Goal: Task Accomplishment & Management: Complete application form

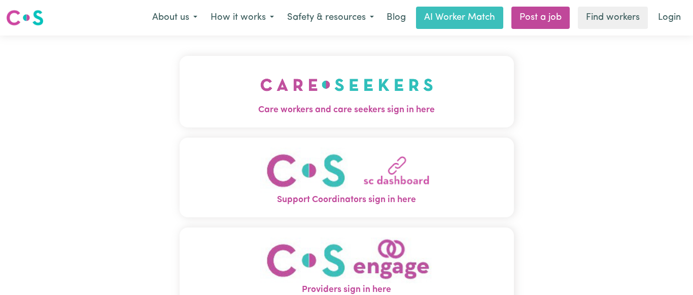
click at [359, 91] on img "Care workers and care seekers sign in here" at bounding box center [346, 85] width 173 height 38
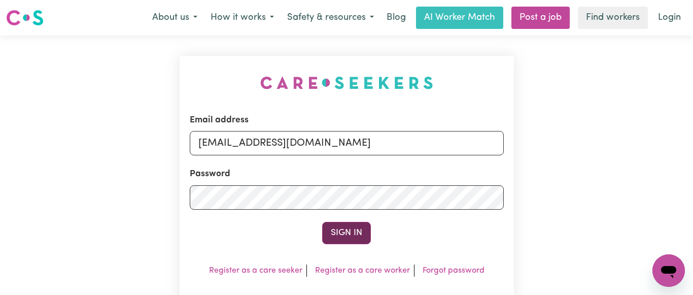
click at [345, 232] on button "Sign In" at bounding box center [346, 233] width 49 height 22
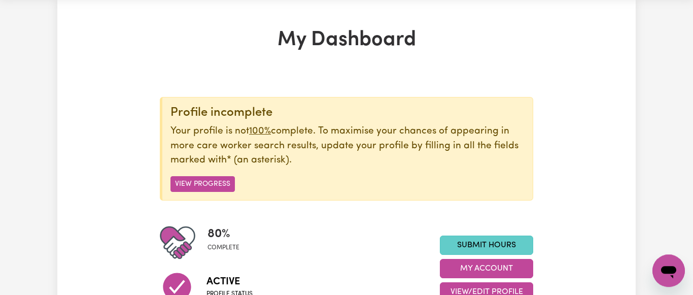
scroll to position [52, 0]
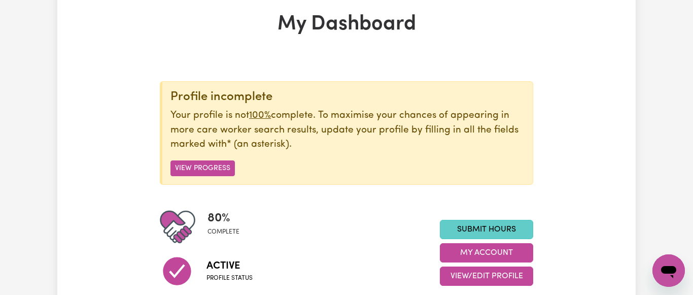
click at [489, 228] on link "Submit Hours" at bounding box center [486, 229] width 93 height 19
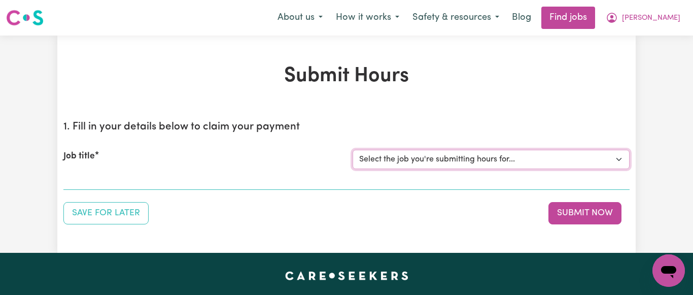
select select "7231"
click option "[[PERSON_NAME] NDIS# 430246936] Support Worker wanted for community access ever…" at bounding box center [0, 0] width 0 height 0
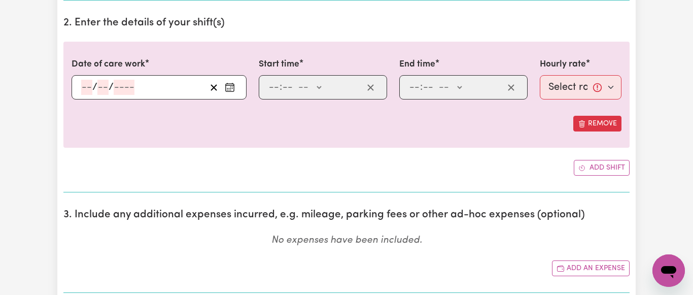
scroll to position [310, 0]
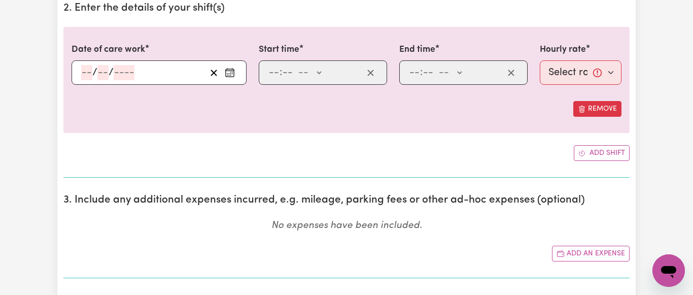
click at [229, 73] on icon "Enter the date of care work" at bounding box center [230, 72] width 10 height 10
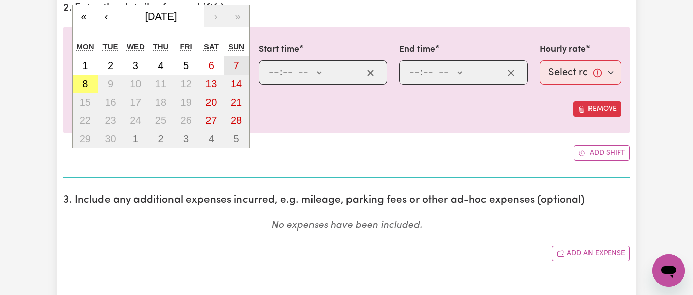
click at [237, 65] on abbr "7" at bounding box center [237, 65] width 6 height 11
type input "[DATE]"
type input "7"
type input "9"
type input "2025"
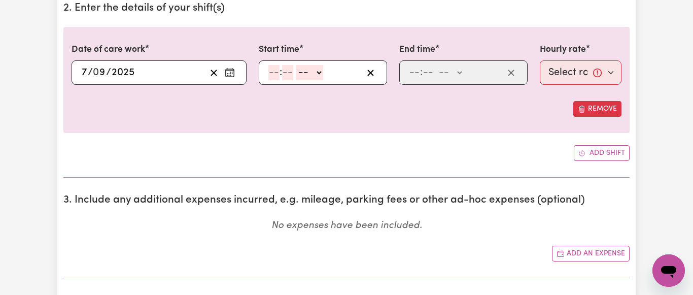
click at [271, 72] on input "number" at bounding box center [273, 72] width 11 height 15
type input "9"
type input "45"
click at [294, 65] on select "-- AM PM" at bounding box center [307, 72] width 27 height 15
select select "am"
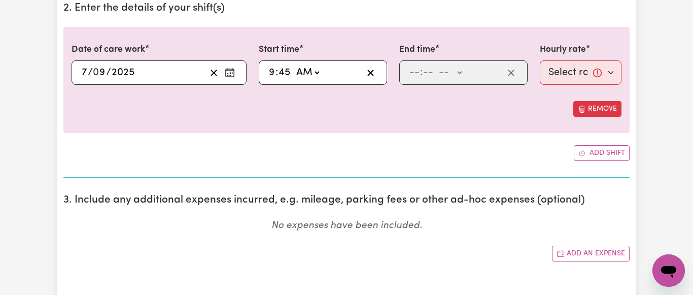
click option "AM" at bounding box center [0, 0] width 0 height 0
type input "09:45"
click at [412, 76] on input "number" at bounding box center [414, 72] width 11 height 15
type input "2"
type input "00"
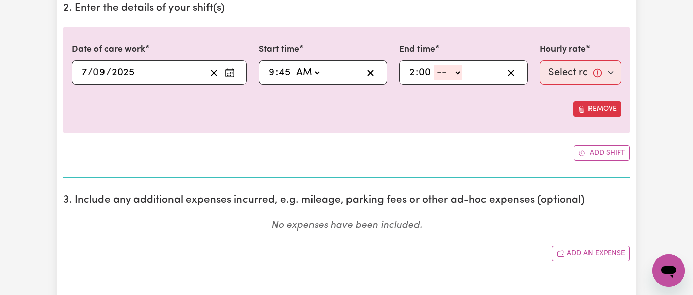
click at [434, 65] on select "-- AM PM" at bounding box center [447, 72] width 27 height 15
select select "pm"
click option "PM" at bounding box center [0, 0] width 0 height 0
type input "14:00"
type input "0"
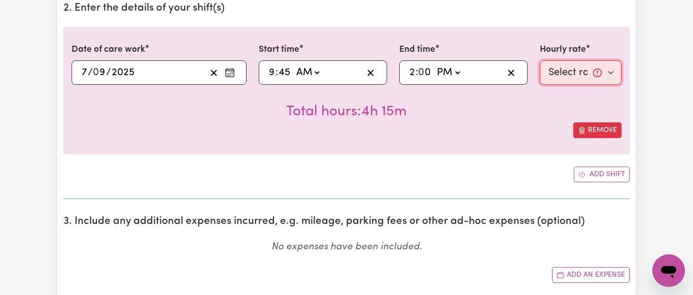
click at [539, 60] on select "Select rate... $64.81 (Weekday) $93.56 ([DATE])" at bounding box center [580, 72] width 82 height 24
select select "93.56-[DATE]"
click option "$93.56 ([DATE])" at bounding box center [0, 0] width 0 height 0
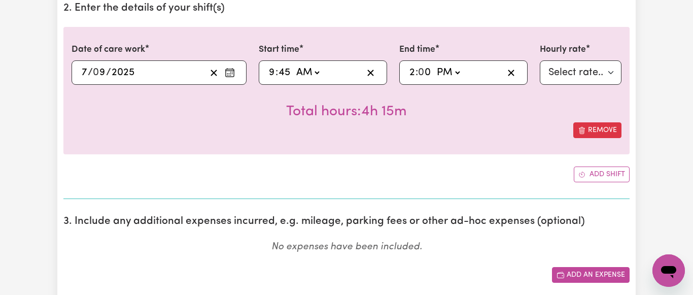
click at [590, 275] on button "Add an expense" at bounding box center [591, 275] width 78 height 16
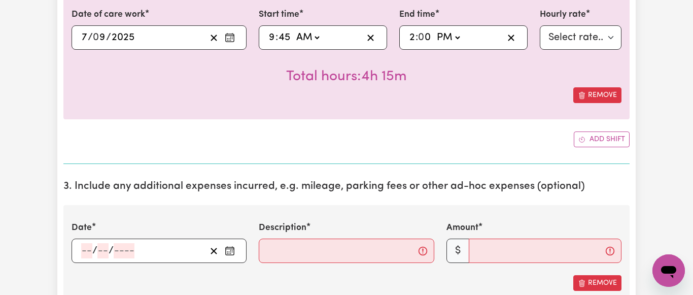
scroll to position [362, 0]
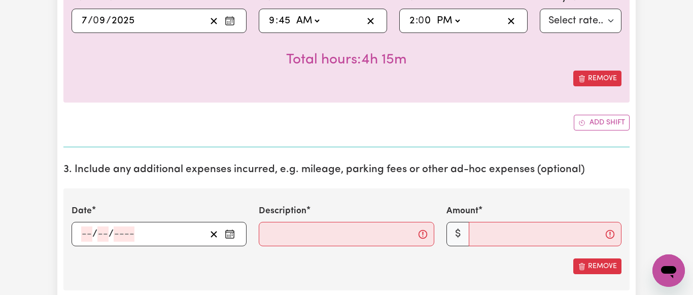
click at [85, 235] on input "number" at bounding box center [86, 233] width 11 height 15
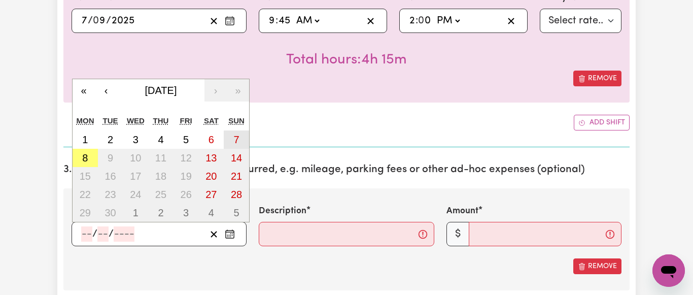
click at [236, 138] on abbr "7" at bounding box center [237, 139] width 6 height 11
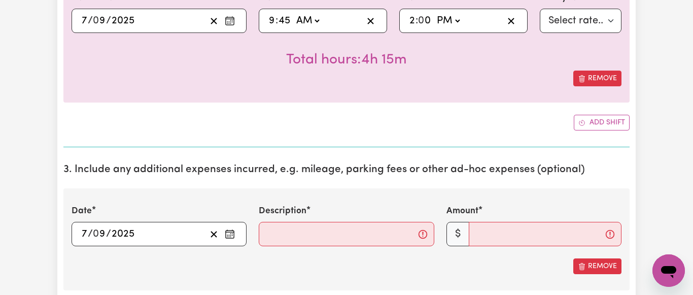
type input "[DATE]"
type input "7"
type input "9"
type input "2025"
click at [275, 237] on input "Description" at bounding box center [346, 234] width 175 height 24
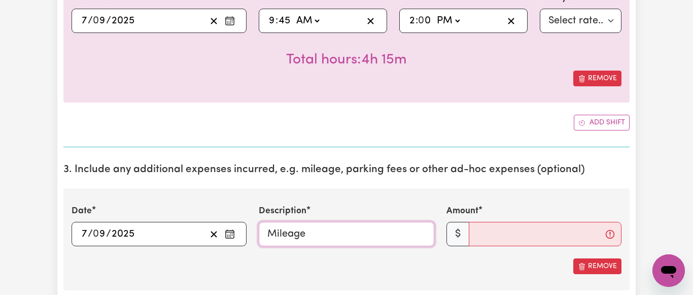
type input "Mileage"
click at [556, 231] on input "Amount" at bounding box center [544, 234] width 153 height 24
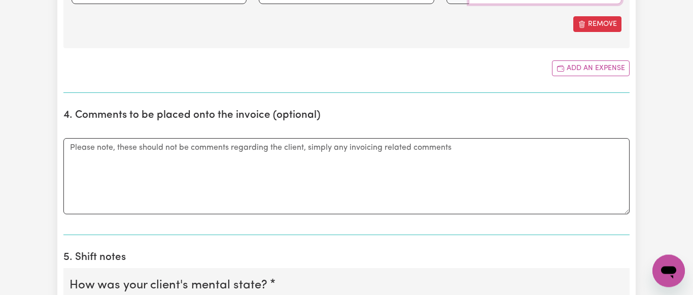
scroll to position [621, 0]
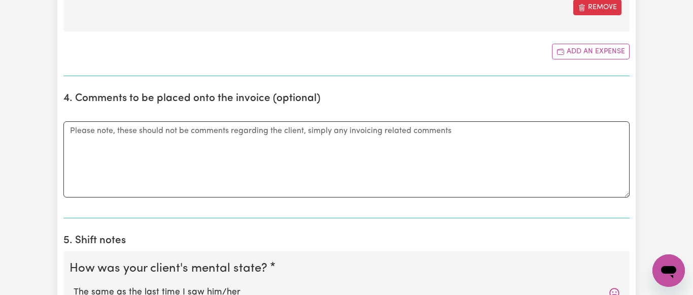
type input "56"
click at [120, 155] on textarea "Comments" at bounding box center [346, 159] width 566 height 76
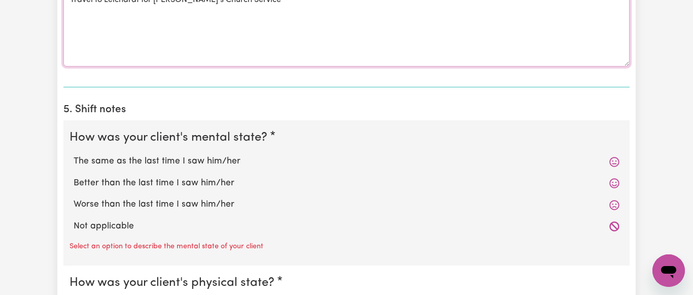
scroll to position [776, 0]
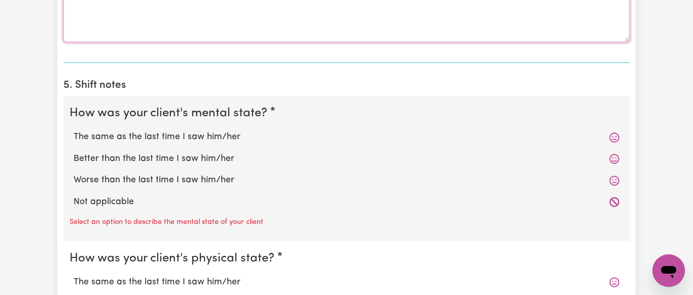
type textarea "Travel to Leichardt for [PERSON_NAME]'s Church Service"
click at [210, 137] on label "The same as the last time I saw him/her" at bounding box center [347, 136] width 546 height 13
click at [74, 130] on input "The same as the last time I saw him/her" at bounding box center [73, 130] width 1 height 1
radio input "true"
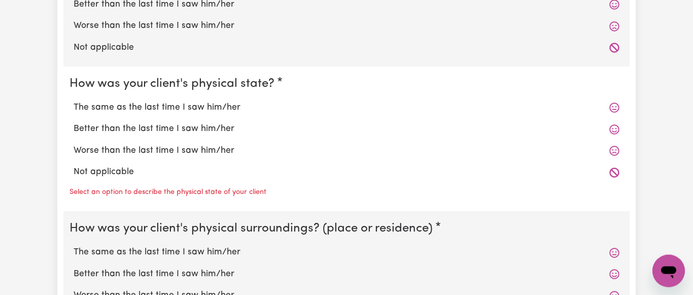
scroll to position [931, 0]
click at [206, 108] on label "The same as the last time I saw him/her" at bounding box center [347, 106] width 546 height 13
click at [74, 100] on input "The same as the last time I saw him/her" at bounding box center [73, 99] width 1 height 1
radio input "true"
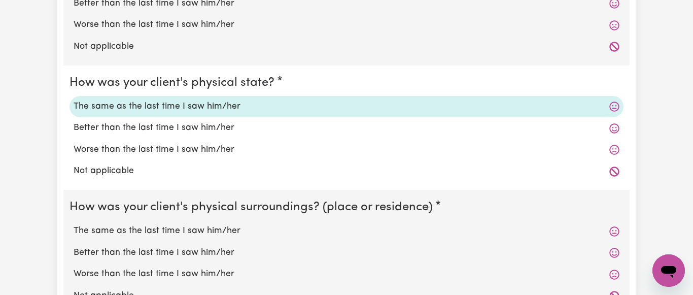
click at [200, 234] on label "The same as the last time I saw him/her" at bounding box center [347, 230] width 546 height 13
click at [74, 224] on input "The same as the last time I saw him/her" at bounding box center [73, 224] width 1 height 1
radio input "true"
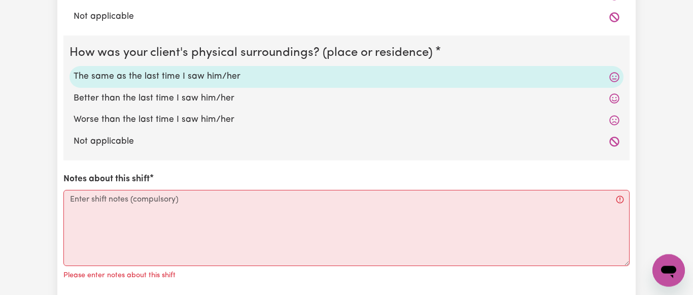
scroll to position [1086, 0]
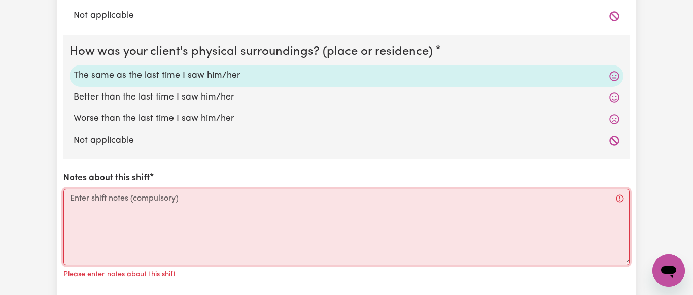
drag, startPoint x: 147, startPoint y: 209, endPoint x: 449, endPoint y: 208, distance: 302.2
click at [147, 209] on textarea "Notes about this shift" at bounding box center [346, 227] width 566 height 76
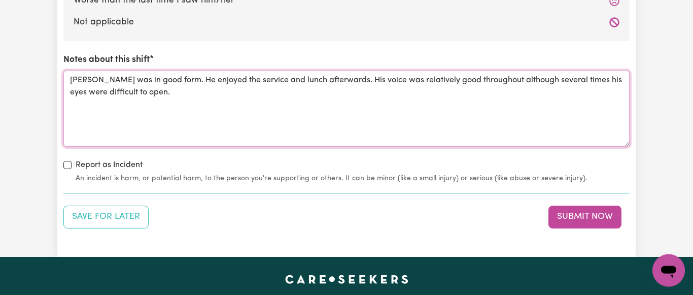
scroll to position [1293, 0]
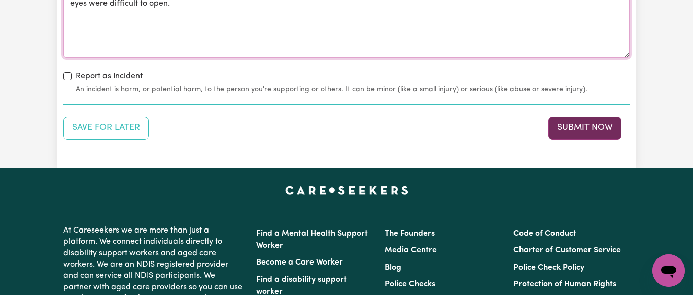
type textarea "[PERSON_NAME] was in good form. He enjoyed the service and lunch afterwards. Hi…"
click at [578, 127] on button "Submit Now" at bounding box center [584, 128] width 73 height 22
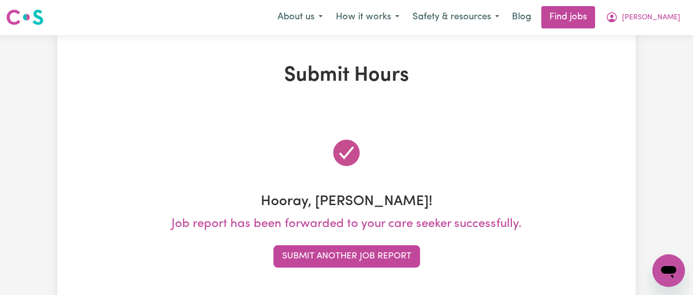
scroll to position [0, 0]
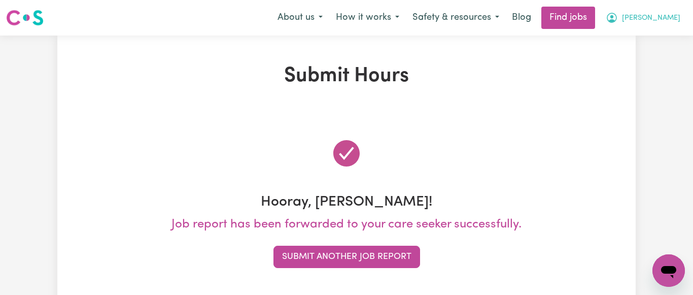
click at [674, 16] on span "[PERSON_NAME]" at bounding box center [651, 18] width 58 height 11
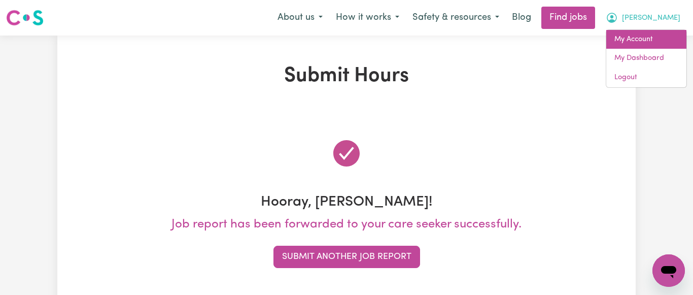
click at [648, 42] on link "My Account" at bounding box center [646, 39] width 80 height 19
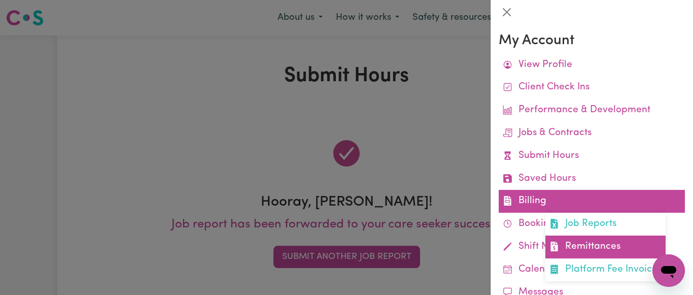
click at [602, 250] on link "Remittances" at bounding box center [605, 246] width 120 height 23
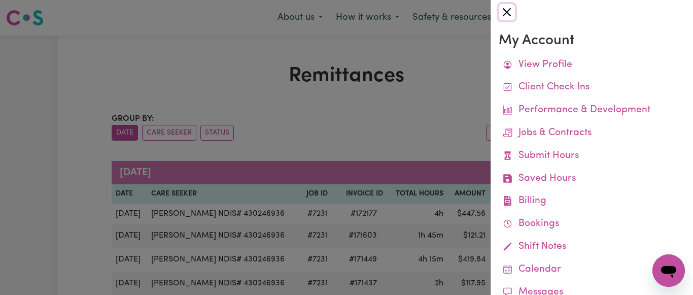
click at [507, 11] on button "Close" at bounding box center [506, 12] width 16 height 16
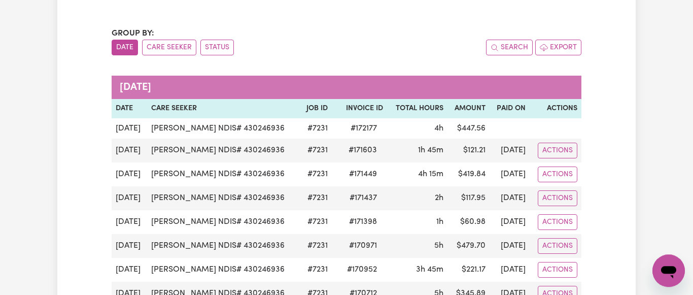
scroll to position [103, 0]
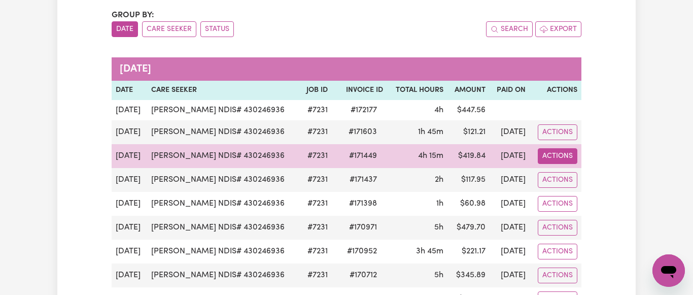
click at [559, 151] on button "Actions" at bounding box center [557, 156] width 40 height 16
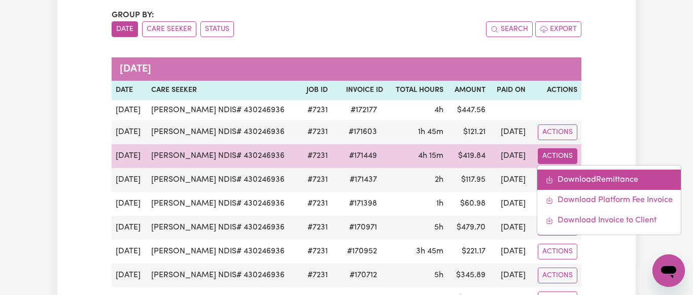
click at [602, 180] on link "Download Remittance" at bounding box center [608, 179] width 143 height 20
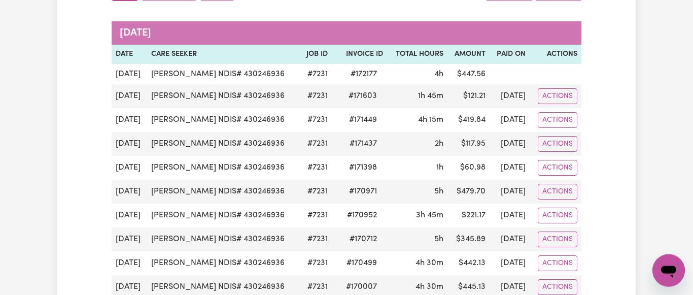
scroll to position [0, 0]
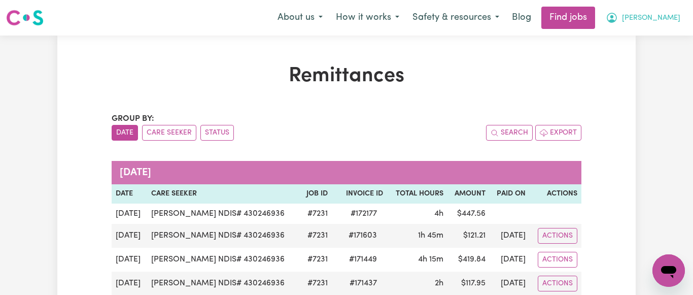
click at [673, 16] on span "[PERSON_NAME]" at bounding box center [651, 18] width 58 height 11
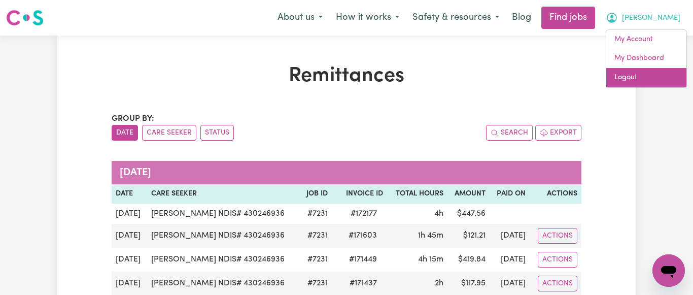
click at [625, 78] on link "Logout" at bounding box center [646, 77] width 80 height 19
